Goal: Task Accomplishment & Management: Manage account settings

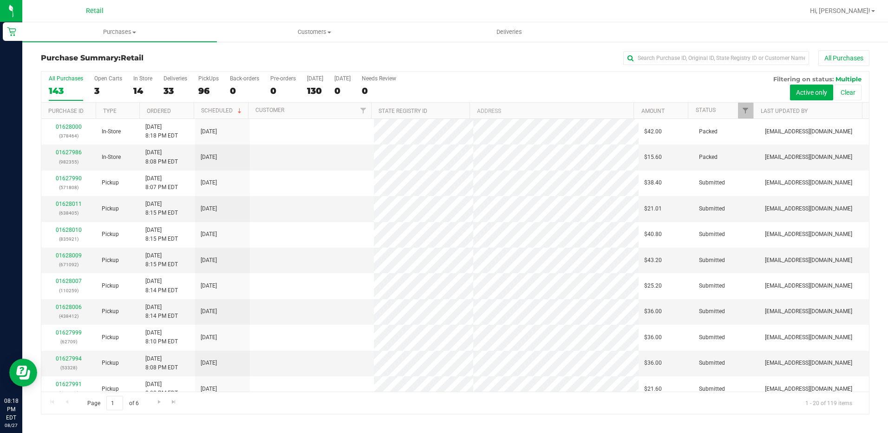
click at [110, 33] on span "Purchases" at bounding box center [119, 32] width 195 height 8
click at [114, 62] on li "Fulfillment" at bounding box center [119, 67] width 195 height 11
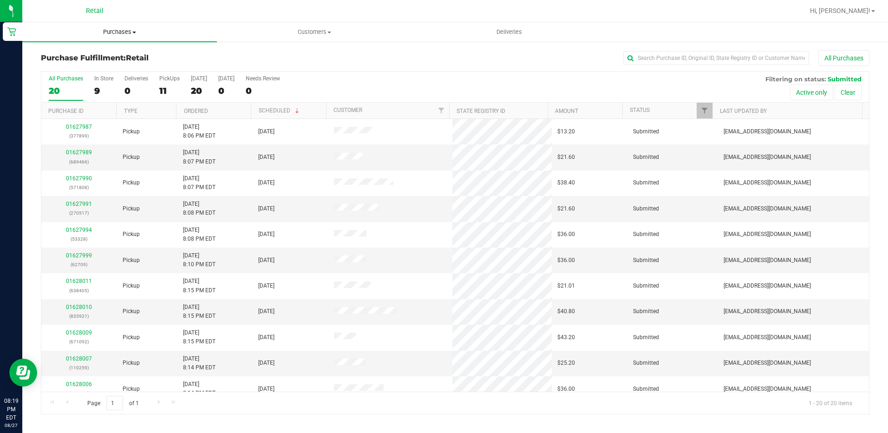
click at [109, 33] on span "Purchases" at bounding box center [119, 32] width 195 height 8
click at [107, 59] on span "Summary of purchases" at bounding box center [69, 56] width 95 height 8
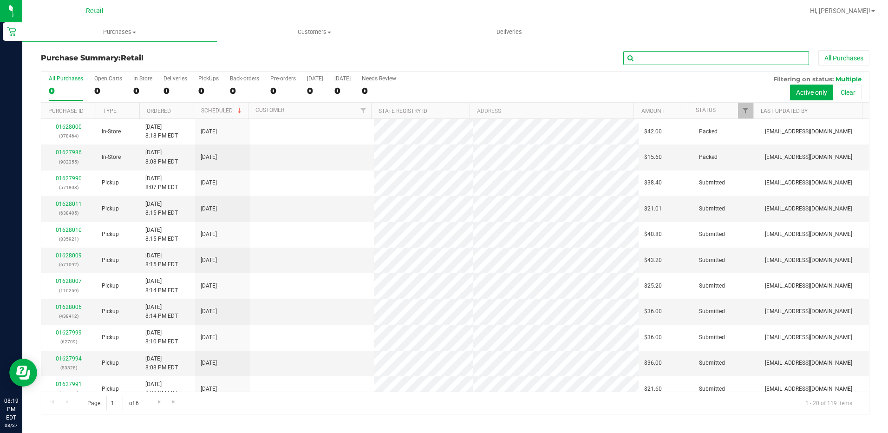
click at [639, 52] on input "text" at bounding box center [716, 58] width 186 height 14
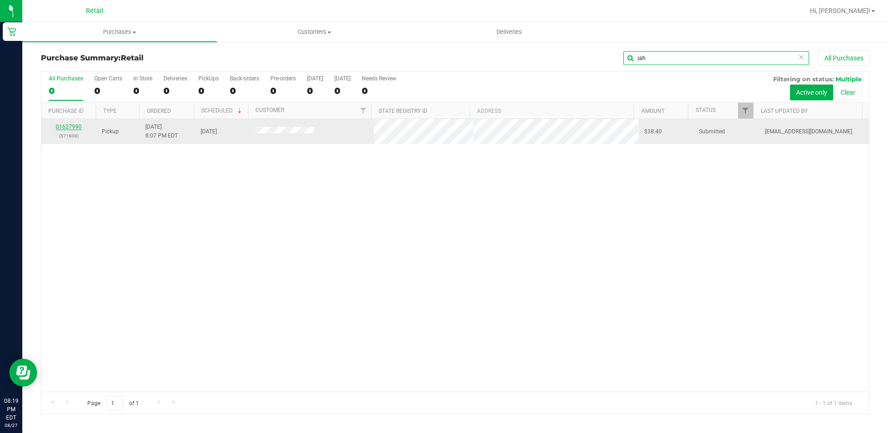
type input "jah"
click at [70, 128] on link "01627990" at bounding box center [69, 127] width 26 height 7
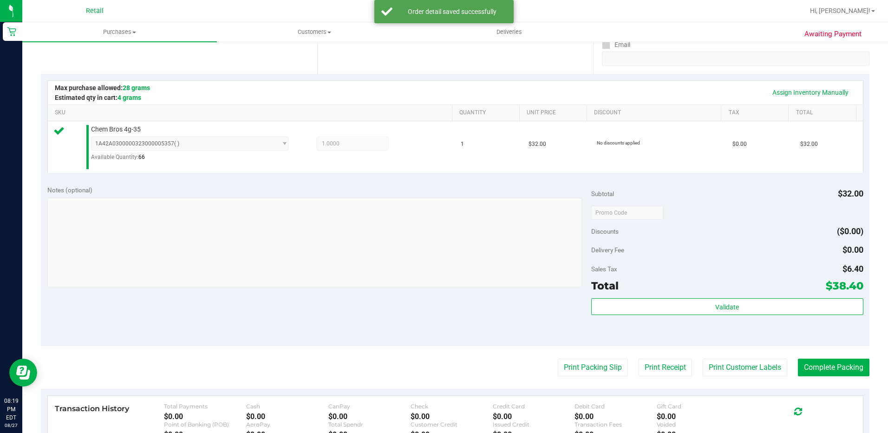
scroll to position [186, 0]
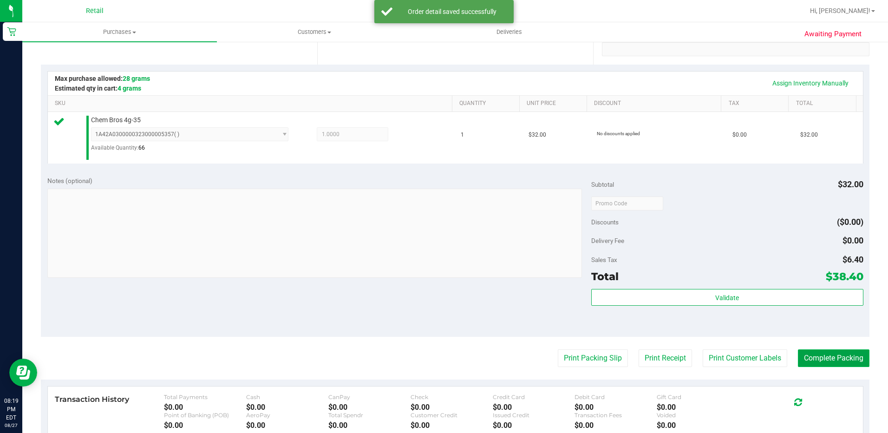
click at [808, 358] on button "Complete Packing" at bounding box center [834, 358] width 72 height 18
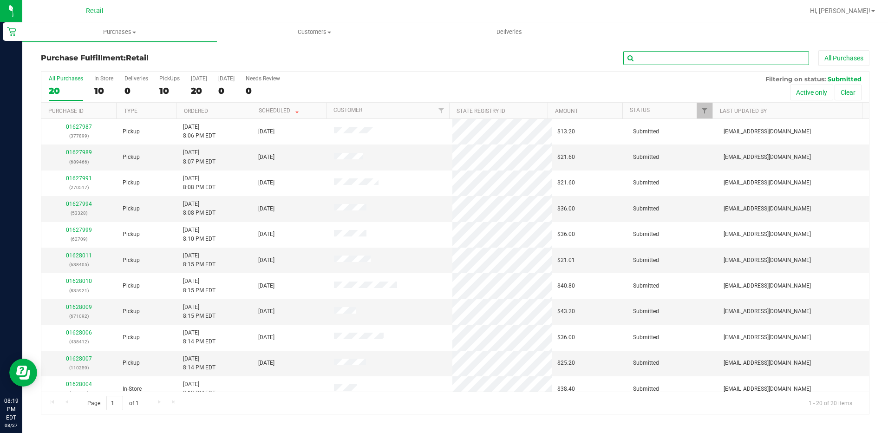
click at [646, 61] on input "text" at bounding box center [716, 58] width 186 height 14
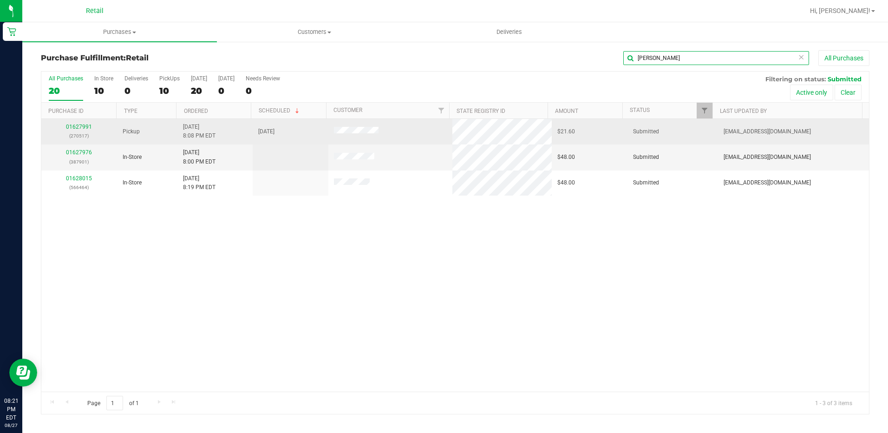
type input "[PERSON_NAME]"
click at [78, 132] on p "(270517)" at bounding box center [79, 135] width 65 height 9
click at [81, 127] on link "01627991" at bounding box center [79, 127] width 26 height 7
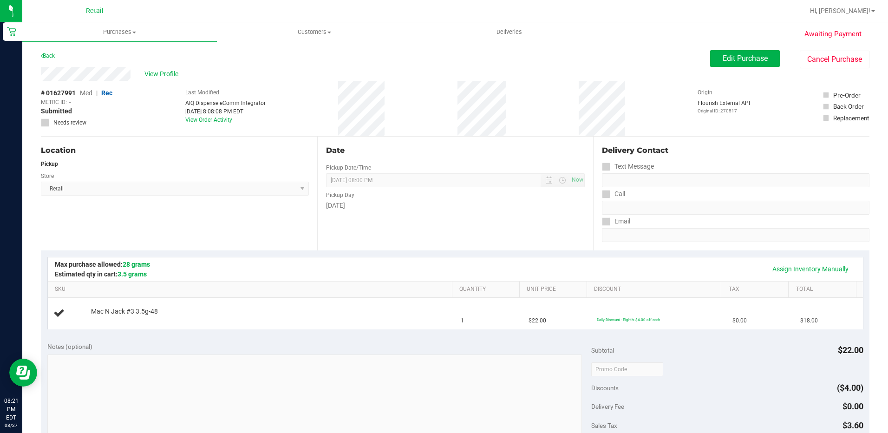
click at [433, 215] on div "Date Pickup Date/Time [DATE] Now [DATE] 08:00 PM Now Pickup Day [DATE]" at bounding box center [455, 194] width 276 height 114
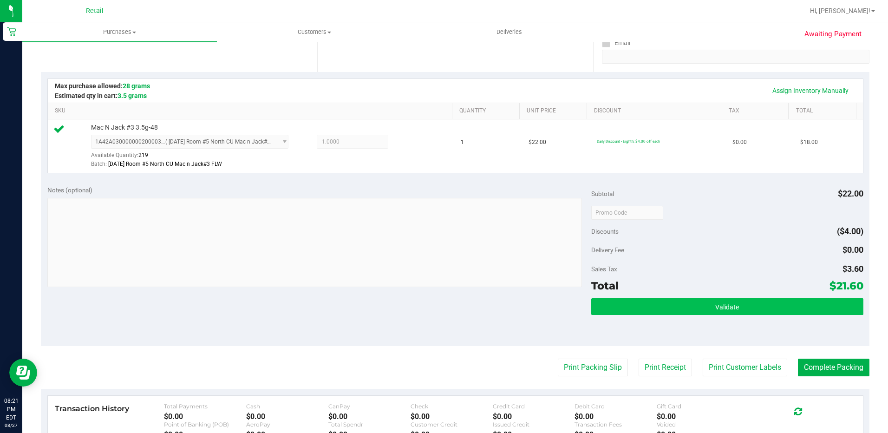
scroll to position [186, 0]
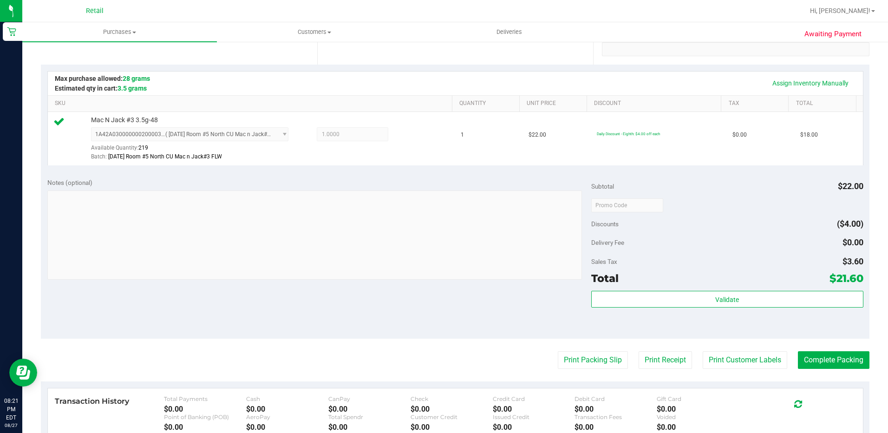
click at [818, 349] on purchase-details "Back Edit Purchase Cancel Purchase View Profile # 01627991 Med | Rec METRC ID: …" at bounding box center [455, 209] width 828 height 691
click at [820, 358] on button "Complete Packing" at bounding box center [834, 360] width 72 height 18
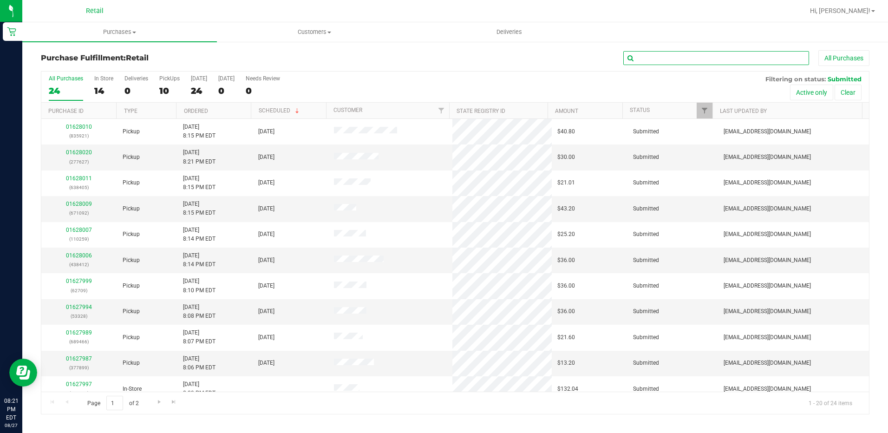
click at [674, 60] on input "text" at bounding box center [716, 58] width 186 height 14
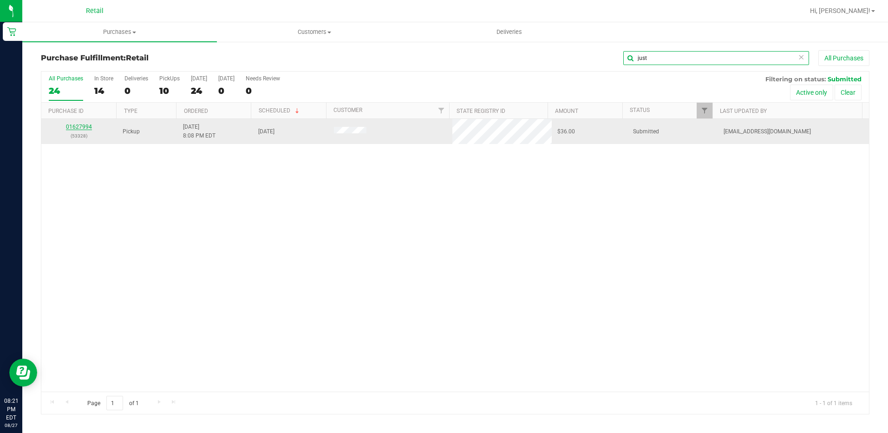
type input "just"
click at [83, 127] on link "01627994" at bounding box center [79, 127] width 26 height 7
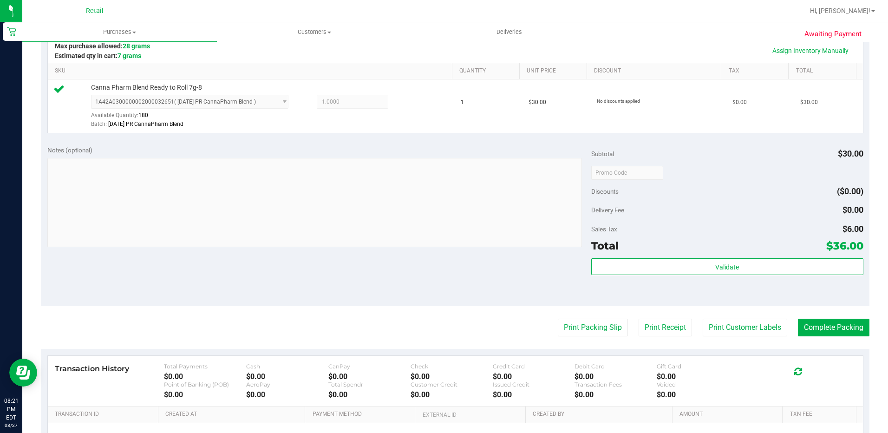
scroll to position [232, 0]
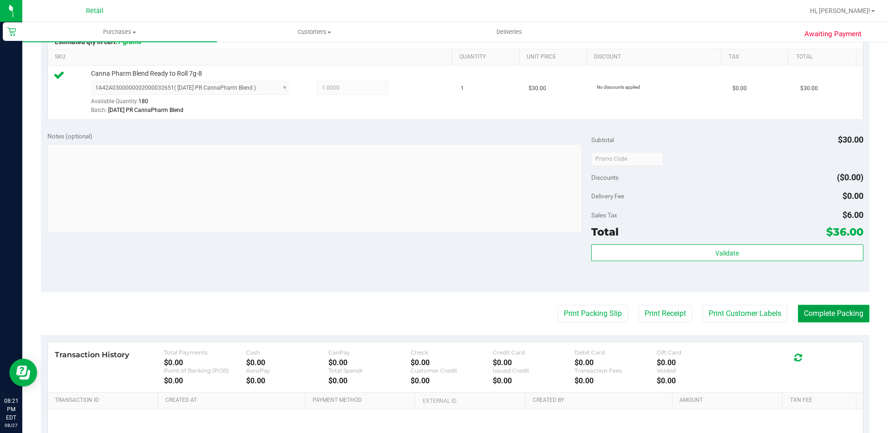
click at [817, 315] on button "Complete Packing" at bounding box center [834, 314] width 72 height 18
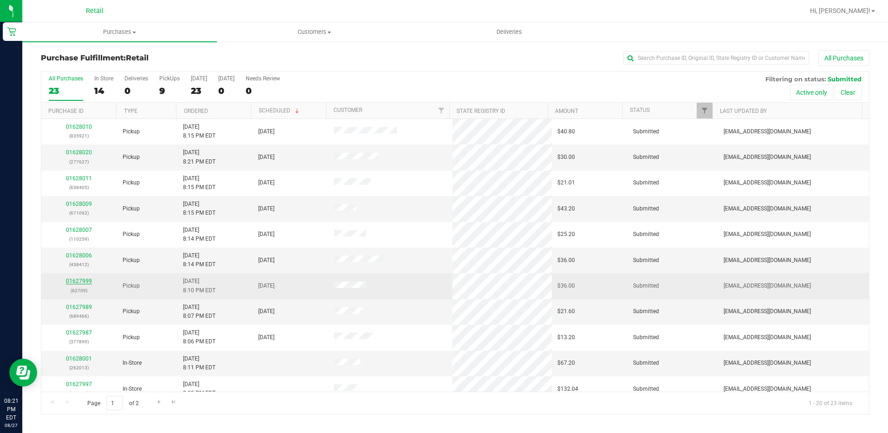
click at [84, 282] on link "01627999" at bounding box center [79, 281] width 26 height 7
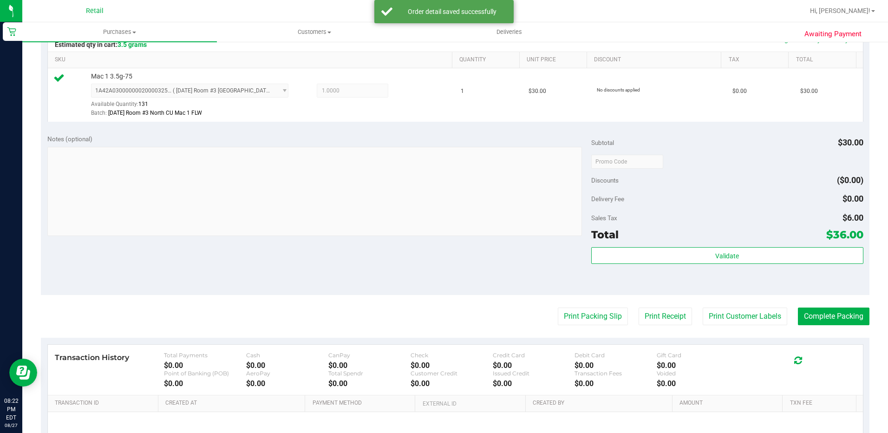
scroll to position [232, 0]
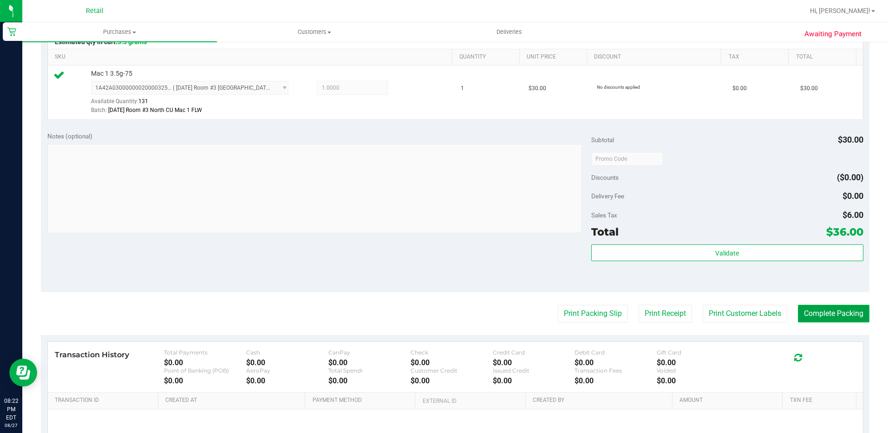
click at [812, 313] on button "Complete Packing" at bounding box center [834, 314] width 72 height 18
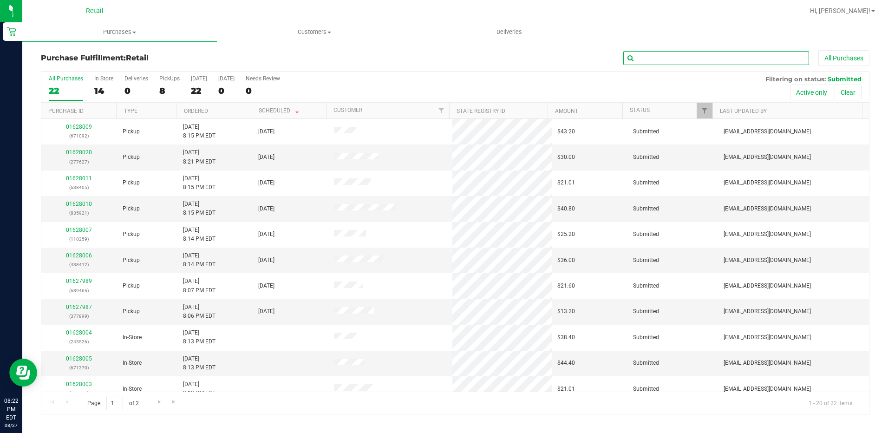
click at [659, 54] on input "text" at bounding box center [716, 58] width 186 height 14
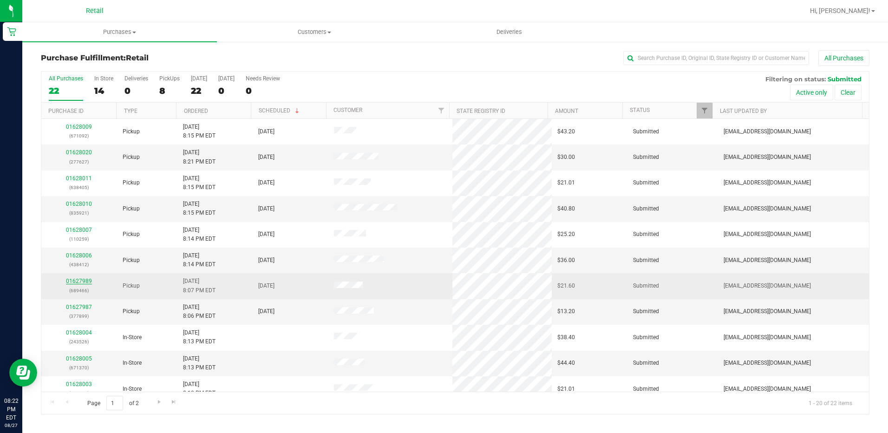
click at [74, 278] on link "01627989" at bounding box center [79, 281] width 26 height 7
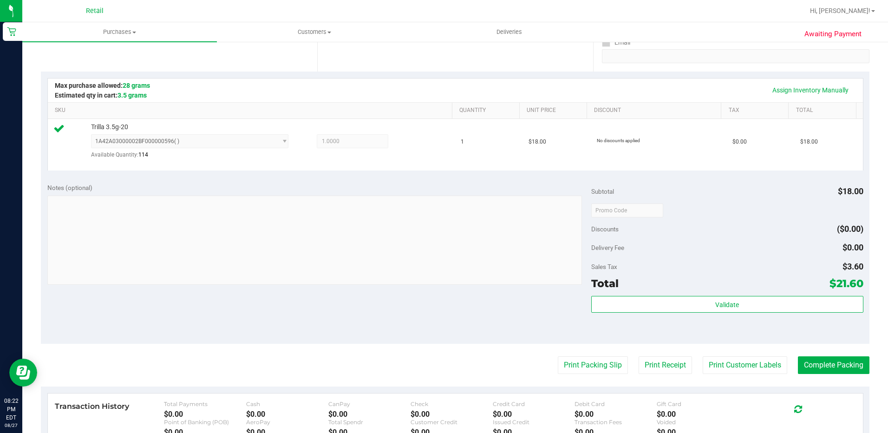
scroll to position [186, 0]
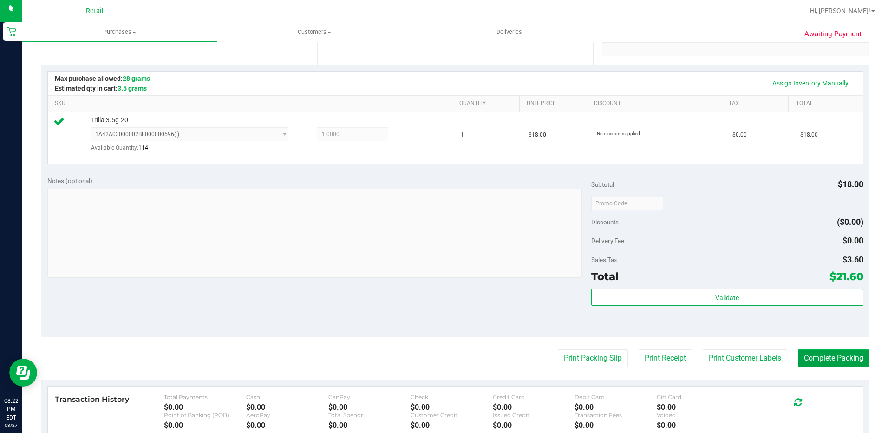
click at [819, 357] on button "Complete Packing" at bounding box center [834, 358] width 72 height 18
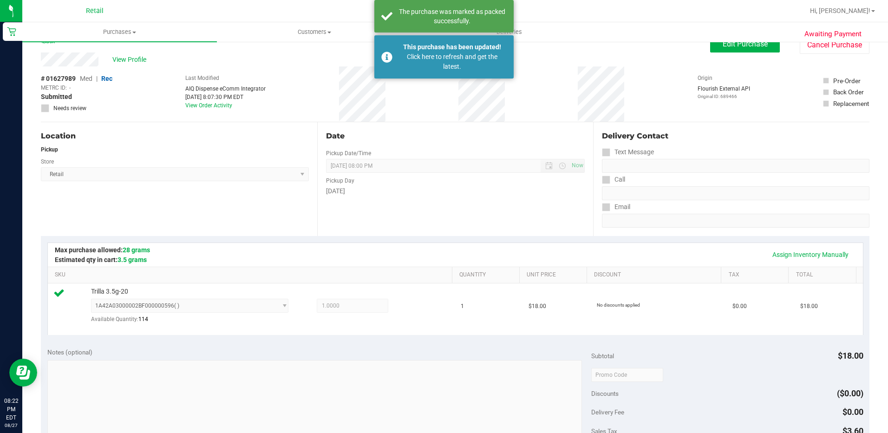
scroll to position [0, 0]
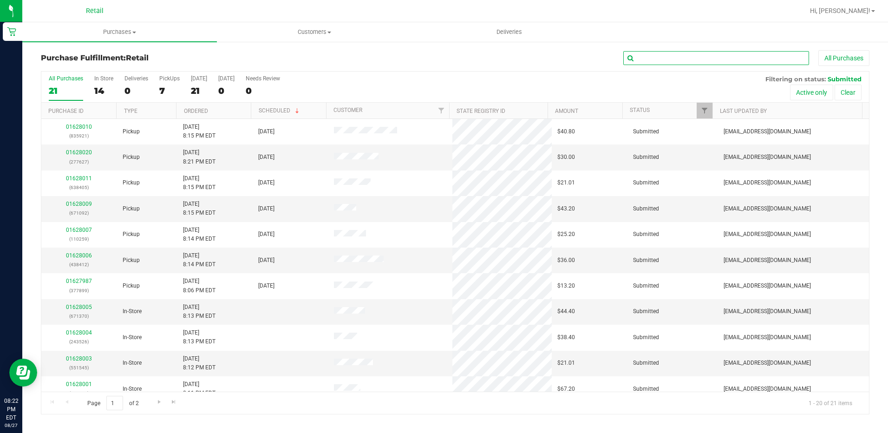
click at [674, 59] on input "text" at bounding box center [716, 58] width 186 height 14
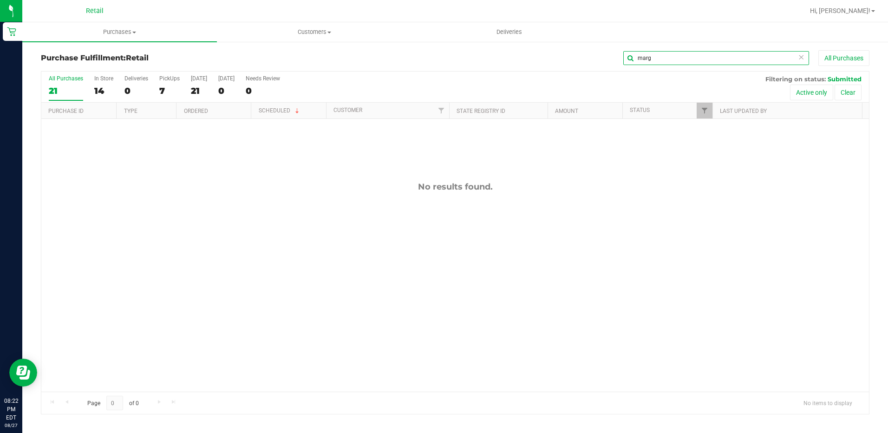
drag, startPoint x: 662, startPoint y: 58, endPoint x: 544, endPoint y: 62, distance: 118.0
click at [559, 62] on div "marg All Purchases" at bounding box center [593, 58] width 552 height 16
type input "marg"
click at [121, 34] on span "Purchases" at bounding box center [119, 32] width 195 height 8
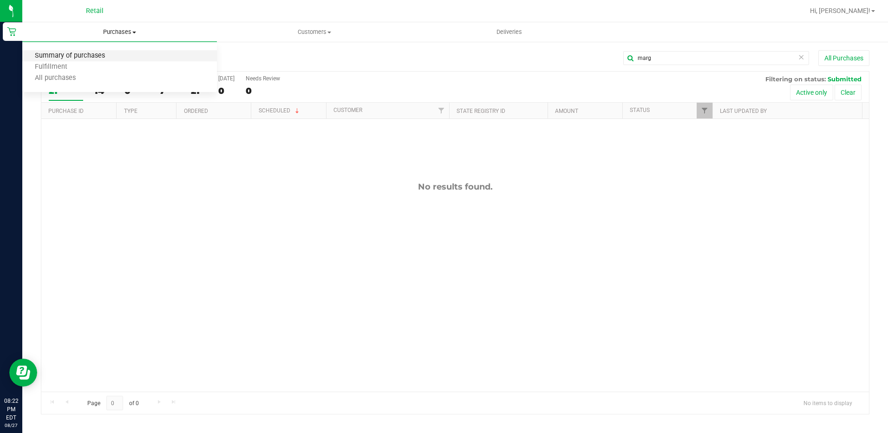
click at [78, 52] on span "Summary of purchases" at bounding box center [69, 56] width 95 height 8
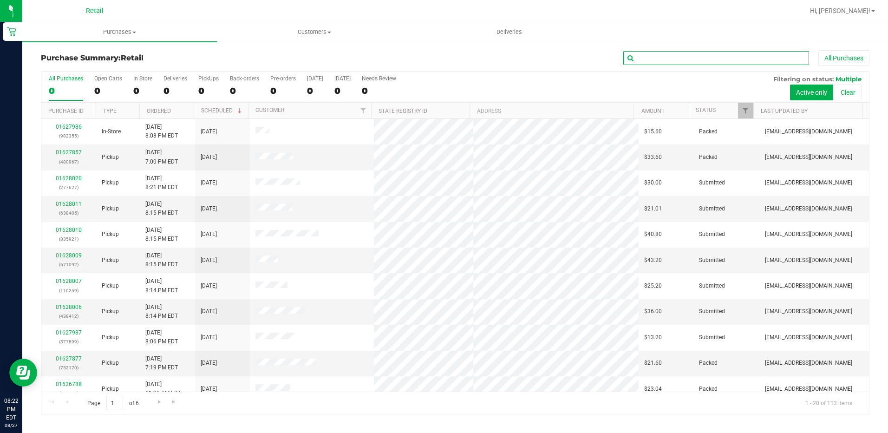
click at [664, 65] on input "text" at bounding box center [716, 58] width 186 height 14
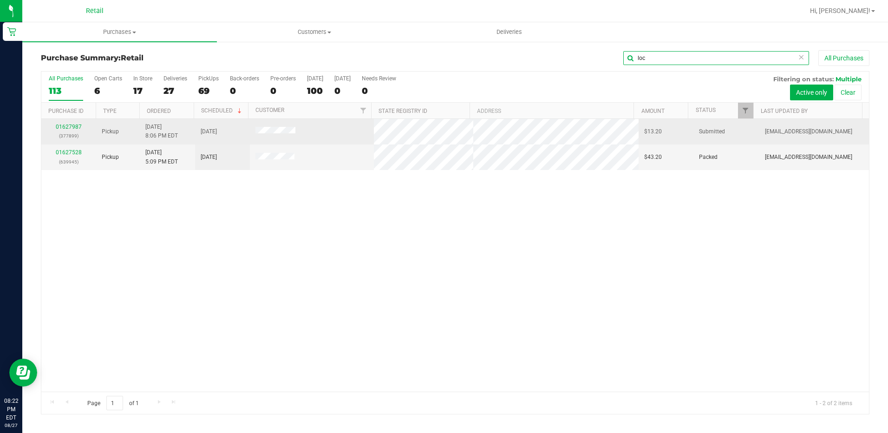
type input "loc"
click at [59, 122] on td "01627987 (377899)" at bounding box center [68, 132] width 55 height 26
click at [60, 125] on link "01627987" at bounding box center [69, 127] width 26 height 7
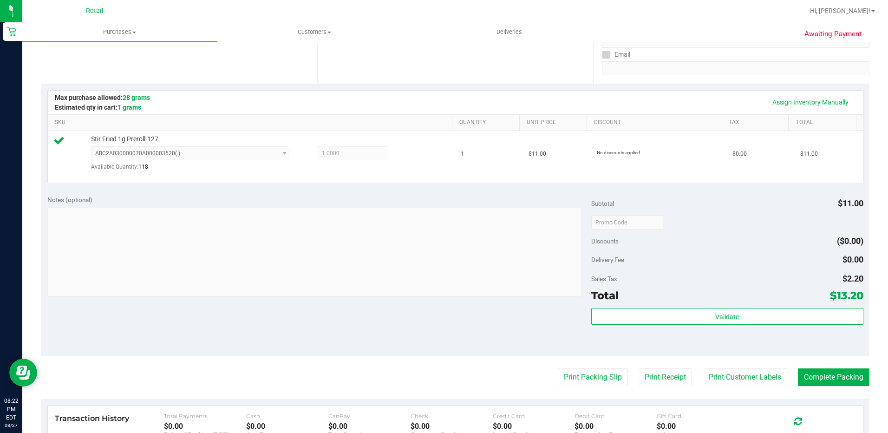
scroll to position [186, 0]
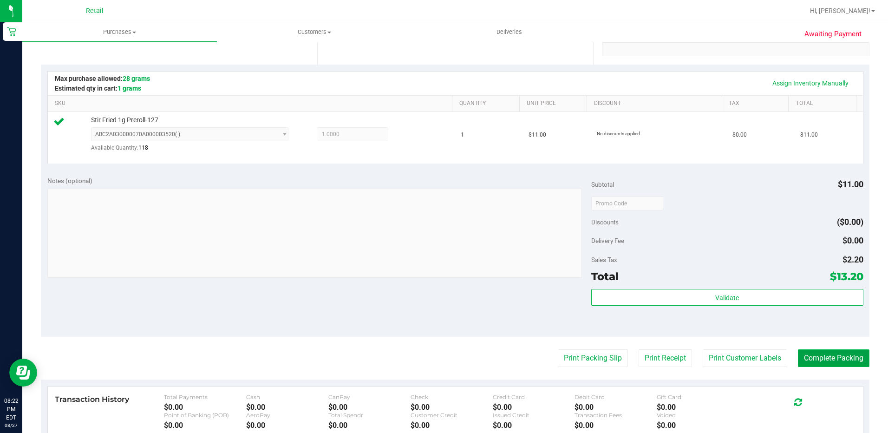
click at [810, 350] on button "Complete Packing" at bounding box center [834, 358] width 72 height 18
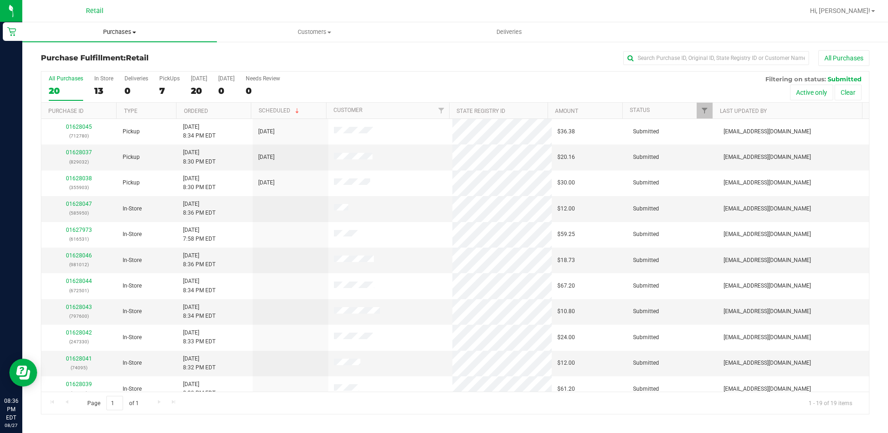
click at [110, 36] on uib-tab-heading "Purchases Summary of purchases Fulfillment All purchases" at bounding box center [119, 32] width 195 height 20
click at [97, 51] on li "Summary of purchases" at bounding box center [119, 56] width 195 height 11
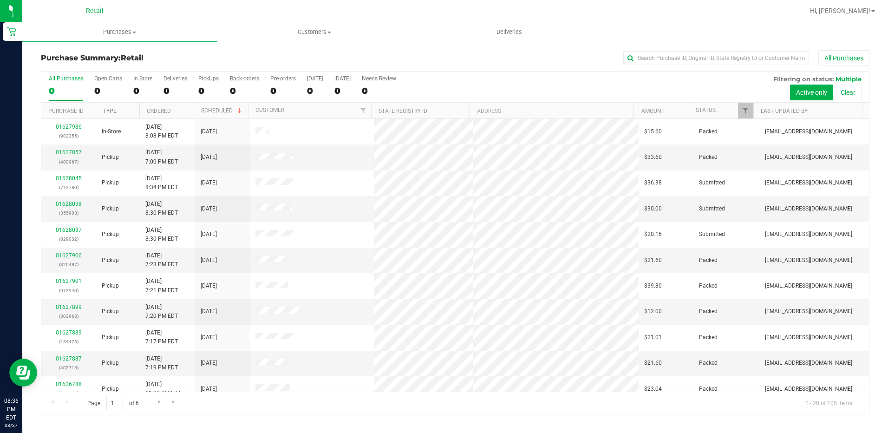
click at [104, 110] on link "Type" at bounding box center [109, 111] width 13 height 7
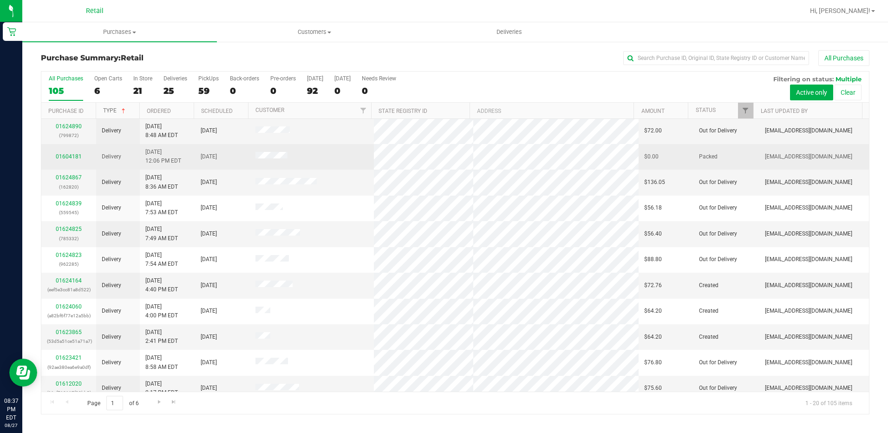
scroll to position [241, 0]
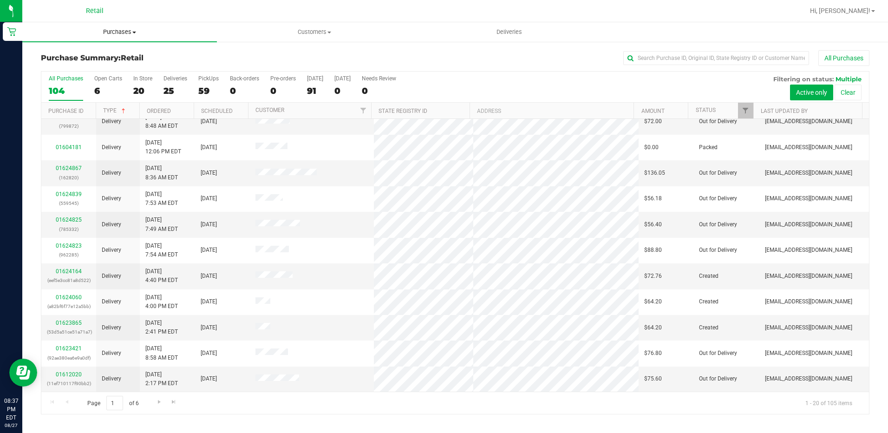
drag, startPoint x: 112, startPoint y: 31, endPoint x: 106, endPoint y: 42, distance: 12.7
click at [112, 31] on span "Purchases" at bounding box center [119, 32] width 195 height 8
click at [89, 59] on span "Summary of purchases" at bounding box center [69, 56] width 95 height 8
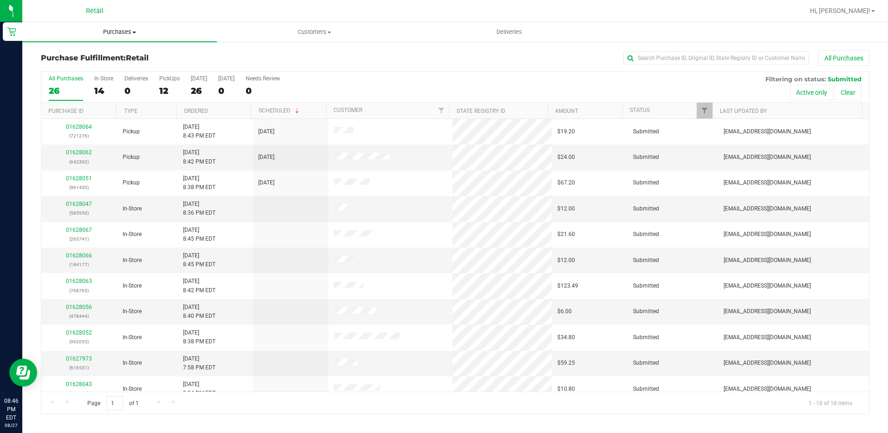
click at [120, 33] on span "Purchases" at bounding box center [119, 32] width 195 height 8
click at [88, 56] on span "Summary of purchases" at bounding box center [69, 56] width 95 height 8
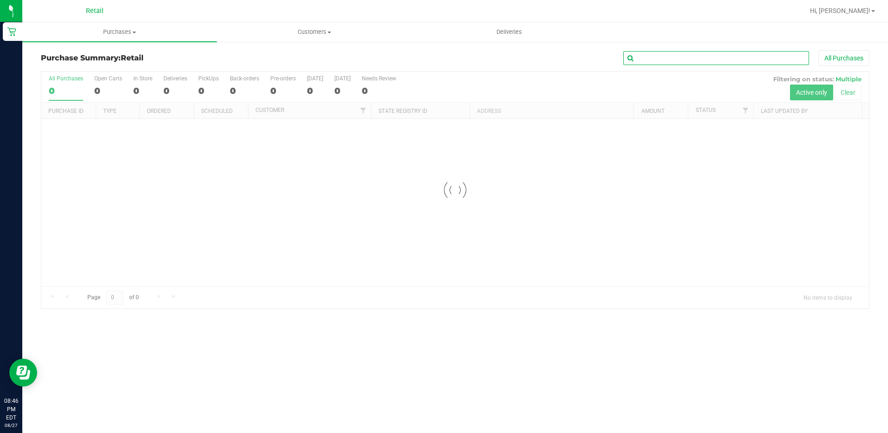
click at [653, 59] on input "text" at bounding box center [716, 58] width 186 height 14
